Goal: Navigation & Orientation: Find specific page/section

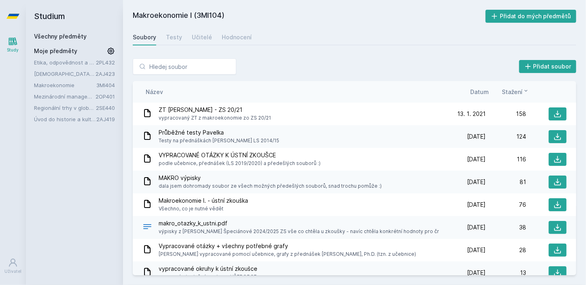
click at [13, 45] on icon at bounding box center [13, 41] width 10 height 10
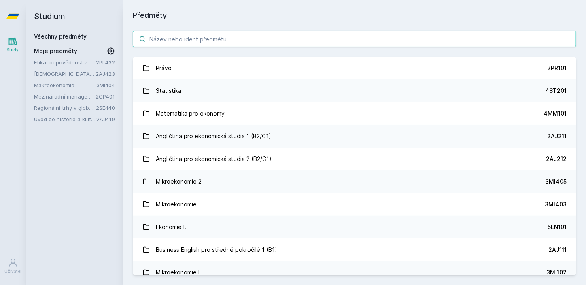
click at [231, 41] on input "search" at bounding box center [355, 39] width 444 height 16
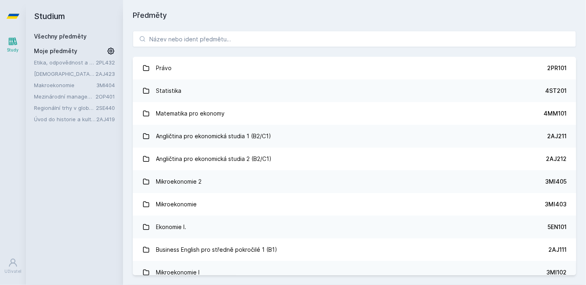
click at [102, 87] on link "3MI404" at bounding box center [105, 85] width 19 height 6
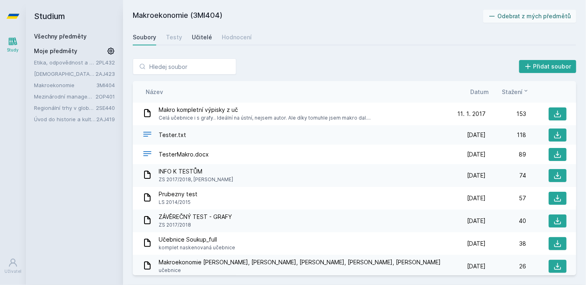
click at [193, 36] on div "Učitelé" at bounding box center [202, 37] width 20 height 8
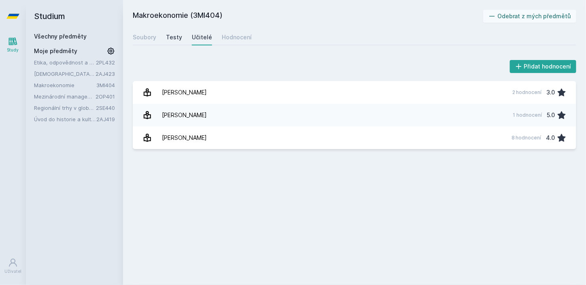
click at [173, 37] on div "Testy" at bounding box center [174, 37] width 16 height 8
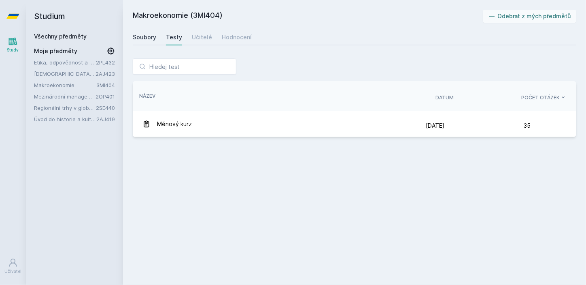
click at [143, 35] on div "Soubory" at bounding box center [144, 37] width 23 height 8
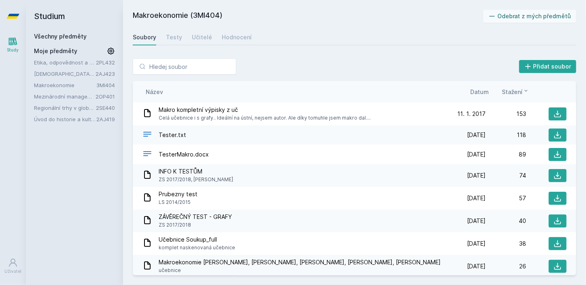
click at [482, 93] on span "Datum" at bounding box center [480, 91] width 19 height 9
